Goal: Task Accomplishment & Management: Manage account settings

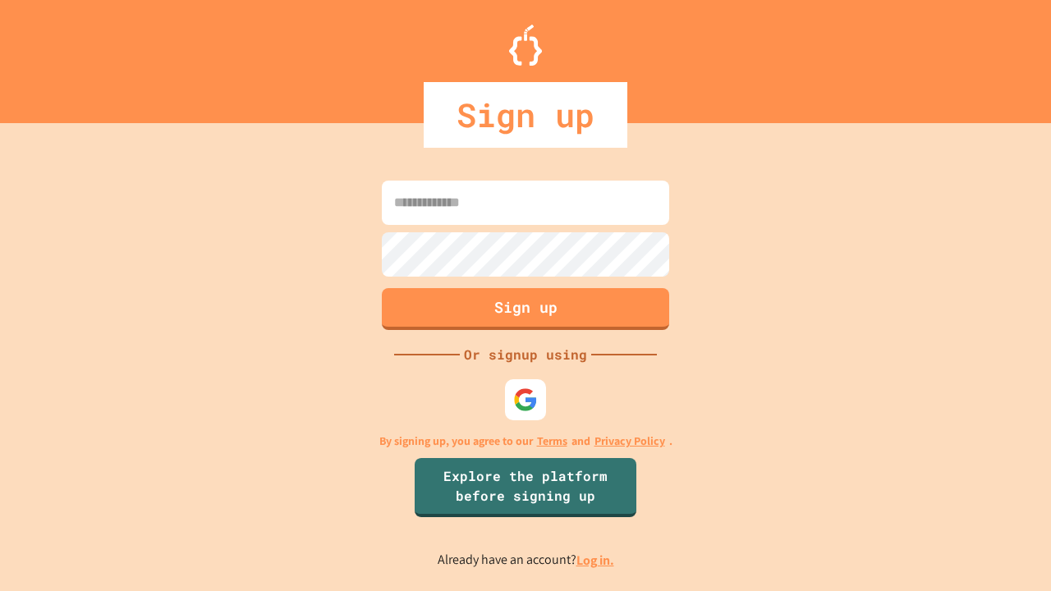
click at [596, 560] on link "Log in." at bounding box center [595, 560] width 38 height 17
